Goal: Check status

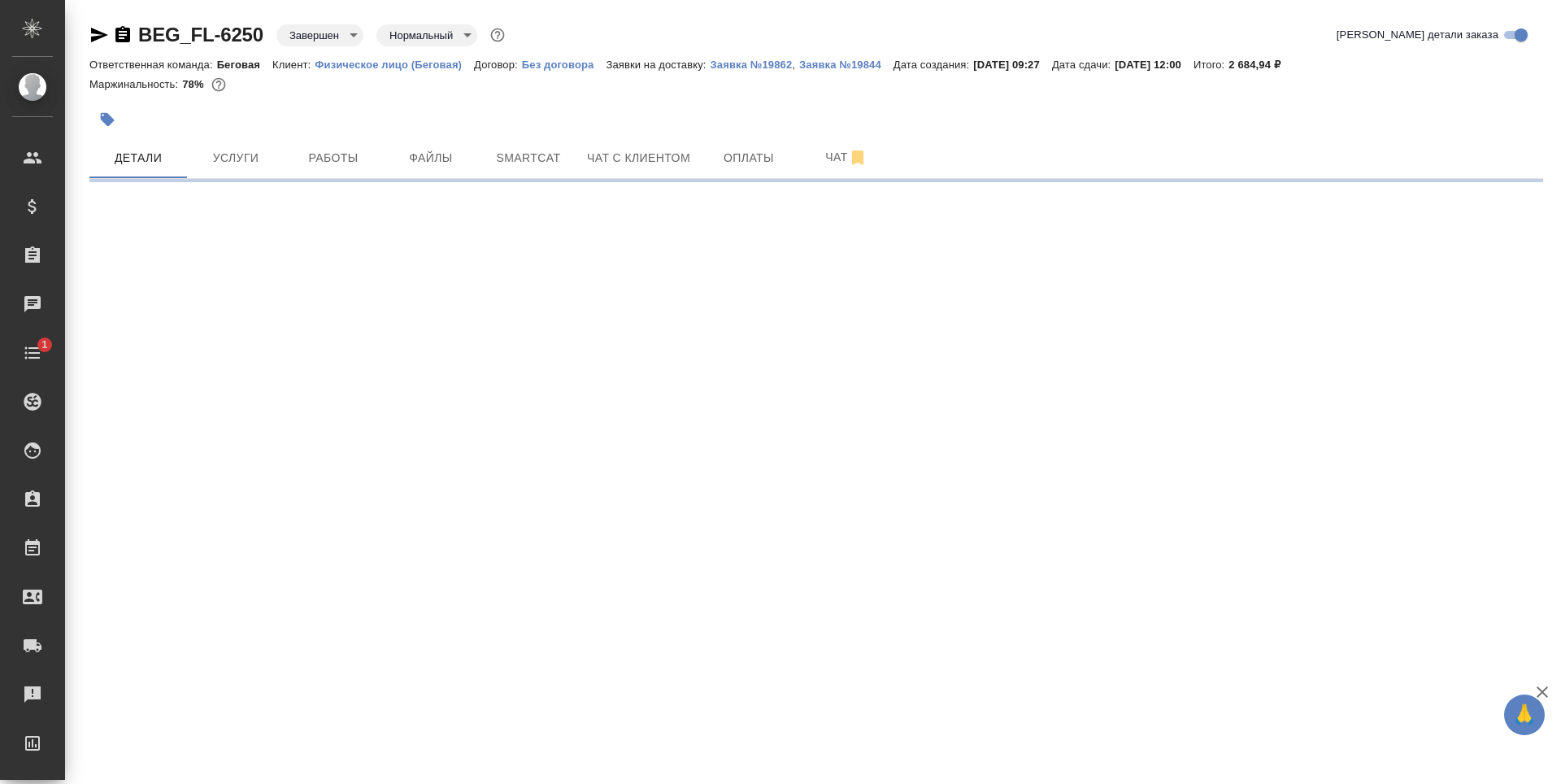
select select "RU"
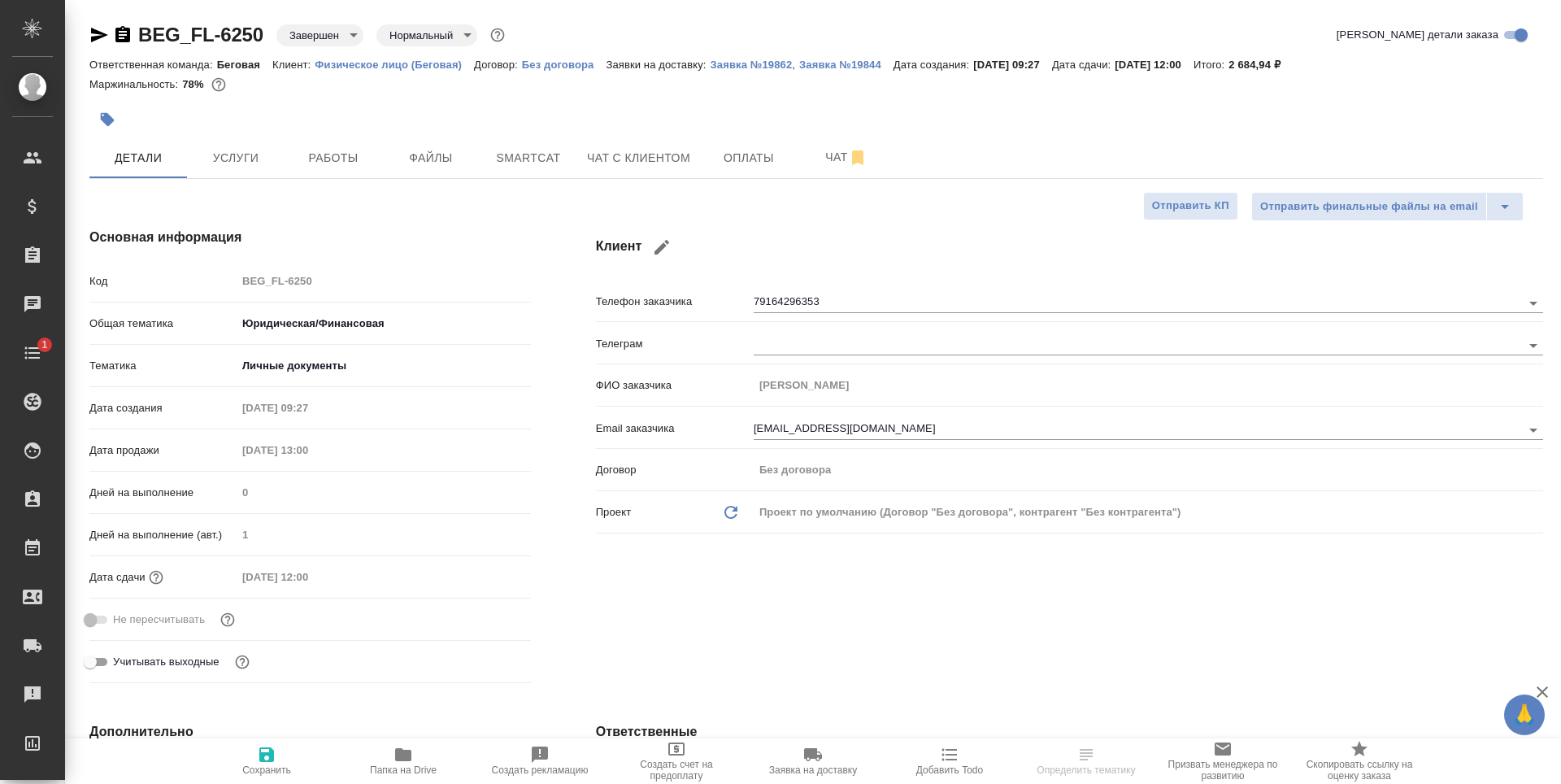
type textarea "x"
